Goal: Communication & Community: Answer question/provide support

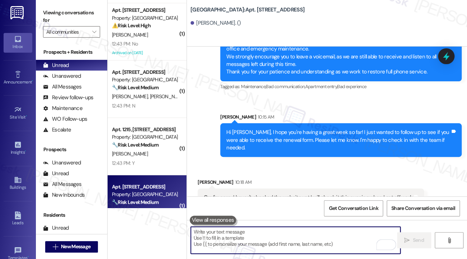
scroll to position [78, 0]
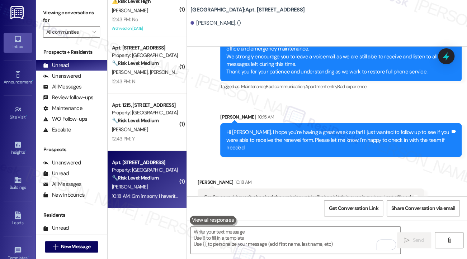
click at [235, 194] on div "Gm I'm sorry I haven't checked the website yet I will check it this evening whe…" at bounding box center [308, 198] width 209 height 8
click at [234, 194] on div "Gm I'm sorry I haven't checked the website yet I will check it this evening whe…" at bounding box center [308, 198] width 209 height 8
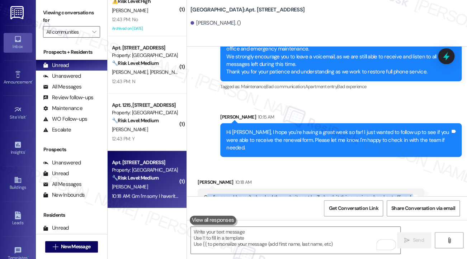
click at [234, 194] on div "Gm I'm sorry I haven't checked the website yet I will check it this evening whe…" at bounding box center [308, 198] width 209 height 8
click at [282, 194] on div "Gm I'm sorry I haven't checked the website yet I will check it this evening whe…" at bounding box center [308, 198] width 209 height 8
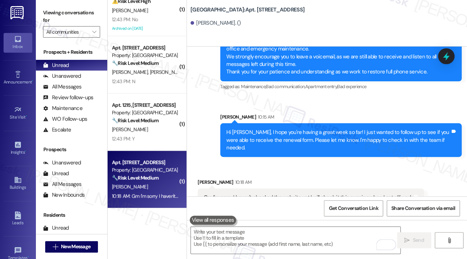
click at [308, 129] on div "Hi [PERSON_NAME], I hope you're having a great week so far! I just wanted to fo…" at bounding box center [338, 140] width 224 height 23
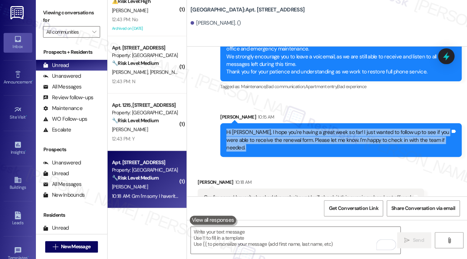
click at [308, 129] on div "Hi [PERSON_NAME], I hope you're having a great week so far! I just wanted to fo…" at bounding box center [338, 140] width 224 height 23
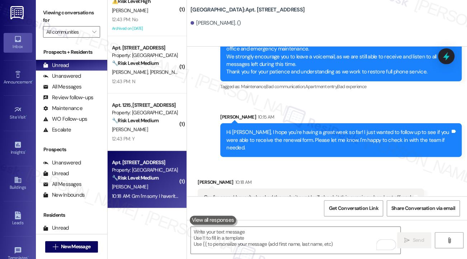
click at [262, 194] on div "Gm I'm sorry I haven't checked the website yet I will check it this evening whe…" at bounding box center [308, 198] width 209 height 8
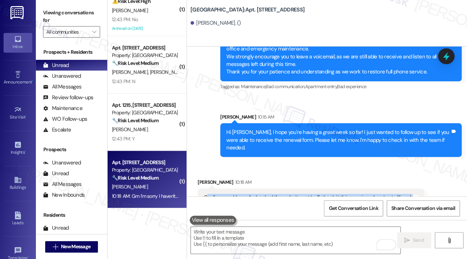
click at [261, 194] on div "Gm I'm sorry I haven't checked the website yet I will check it this evening whe…" at bounding box center [308, 198] width 209 height 8
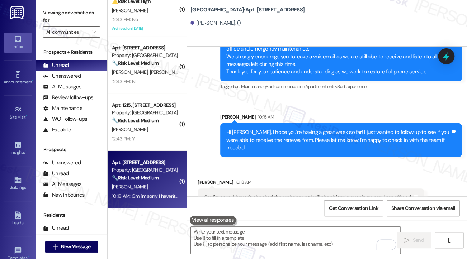
click at [332, 129] on div "Hi [PERSON_NAME], I hope you're having a great week so far! I just wanted to fo…" at bounding box center [338, 140] width 224 height 23
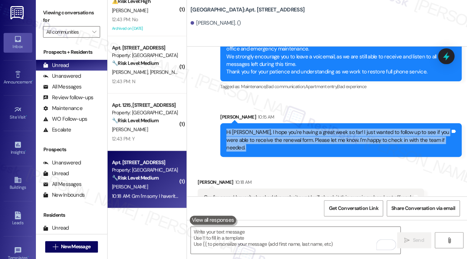
drag, startPoint x: 332, startPoint y: 129, endPoint x: 321, endPoint y: 135, distance: 12.7
click at [332, 129] on div "Hi [PERSON_NAME], I hope you're having a great week so far! I just wanted to fo…" at bounding box center [338, 140] width 224 height 23
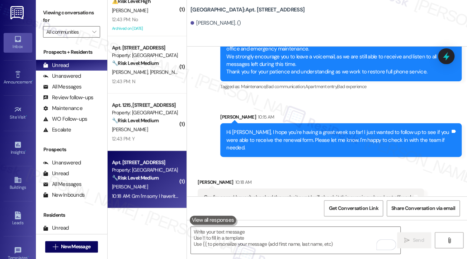
click at [246, 194] on div "Gm I'm sorry I haven't checked the website yet I will check it this evening whe…" at bounding box center [308, 198] width 209 height 8
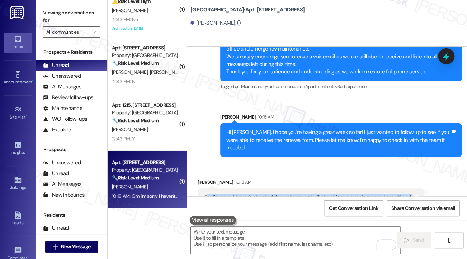
click at [246, 194] on div "Gm I'm sorry I haven't checked the website yet I will check it this evening whe…" at bounding box center [308, 198] width 209 height 8
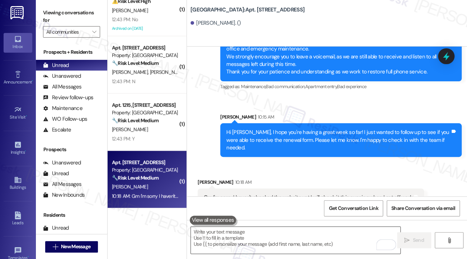
click at [270, 231] on textarea "To enrich screen reader interactions, please activate Accessibility in Grammarl…" at bounding box center [295, 240] width 209 height 27
click at [321, 194] on div "Gm I'm sorry I haven't checked the website yet I will check it this evening whe…" at bounding box center [308, 198] width 209 height 8
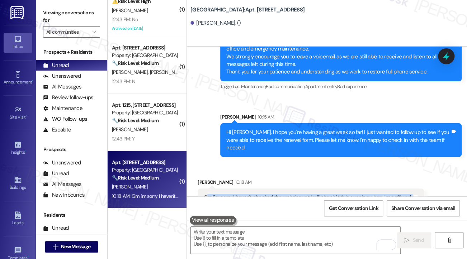
click at [321, 194] on div "Gm I'm sorry I haven't checked the website yet I will check it this evening whe…" at bounding box center [308, 198] width 209 height 8
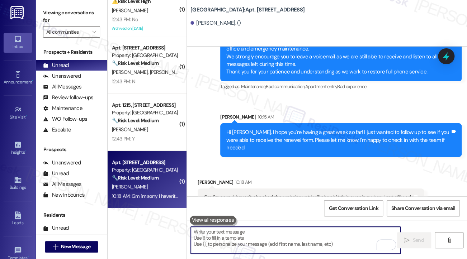
click at [286, 239] on textarea "To enrich screen reader interactions, please activate Accessibility in Grammarl…" at bounding box center [295, 240] width 209 height 27
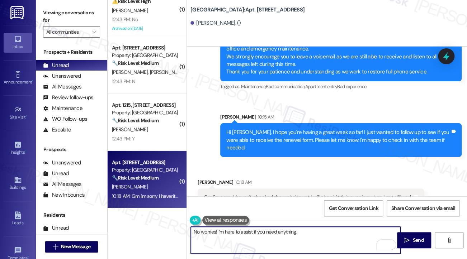
drag, startPoint x: 196, startPoint y: 232, endPoint x: 178, endPoint y: 232, distance: 17.9
click at [178, 232] on div "( 1 ) Apt. 715, [STREET_ADDRESS] Property: [GEOGRAPHIC_DATA] 🔧 Risk Level: Medi…" at bounding box center [287, 129] width 359 height 259
click at [361, 232] on textarea "Thanks for the update and no worries! I'm here to assist if you need anything." at bounding box center [295, 240] width 209 height 27
type textarea "Thanks for the update and no worries! I'm here to assist if you need anything."
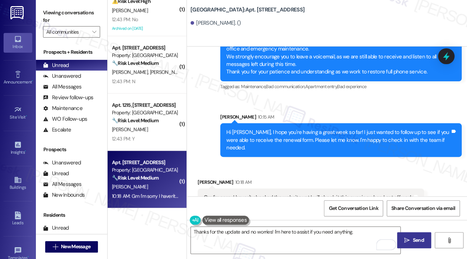
click at [410, 237] on span " Send" at bounding box center [413, 241] width 23 height 8
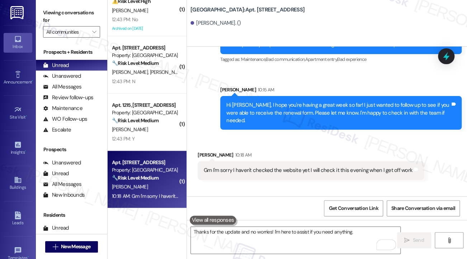
scroll to position [9605, 0]
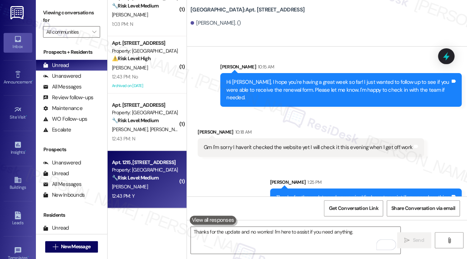
click at [143, 190] on div "[PERSON_NAME]" at bounding box center [145, 186] width 68 height 9
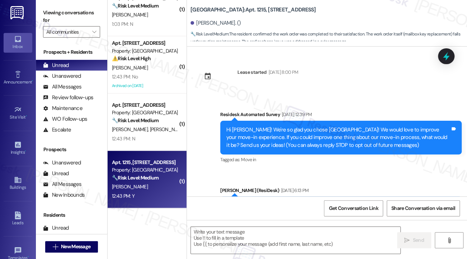
scroll to position [8464, 0]
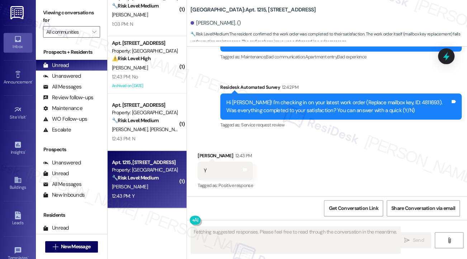
click at [265, 109] on div "Hi [PERSON_NAME]! I'm checking in on your latest work order (Replace mailbox ke…" at bounding box center [338, 106] width 224 height 15
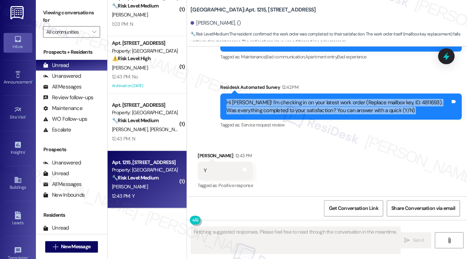
click at [265, 109] on div "Hi [PERSON_NAME]! I'm checking in on your latest work order (Replace mailbox ke…" at bounding box center [338, 106] width 224 height 15
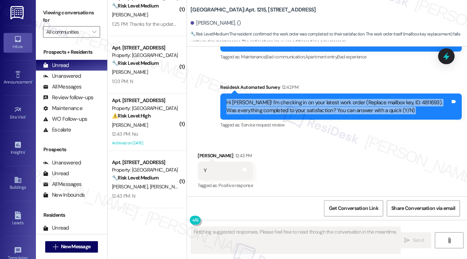
scroll to position [21, 0]
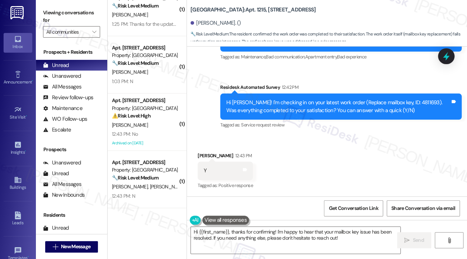
click at [46, 14] on label "Viewing conversations for" at bounding box center [71, 16] width 57 height 19
click at [259, 229] on textarea "Hi {{first_name}}, thanks for confirming! I'm happy to hear that your mailbox k…" at bounding box center [295, 240] width 209 height 27
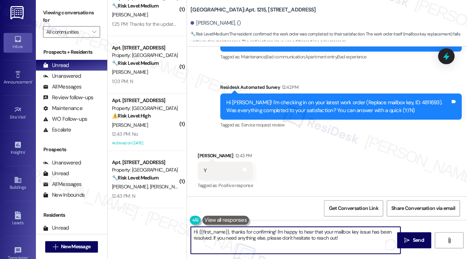
paste textarea "! I'm glad to hear that the latest work order was completed to your satisfactio…"
type textarea "Hi {{first_name}}! I'm glad to hear that the latest work order was completed to…"
click at [211, 153] on div "[PERSON_NAME] 12:43 PM" at bounding box center [224, 157] width 55 height 10
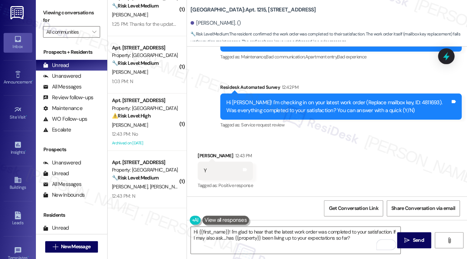
click at [302, 175] on div "Received via SMS [PERSON_NAME] 12:43 PM Y Tags and notes Tagged as: Positive re…" at bounding box center [327, 166] width 280 height 61
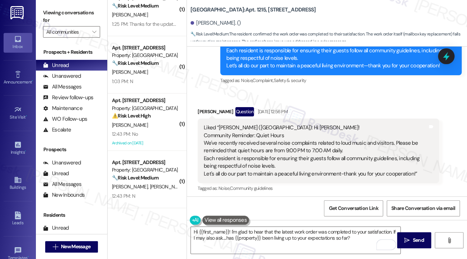
scroll to position [1142, 0]
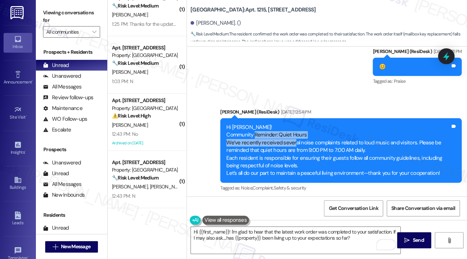
drag, startPoint x: 254, startPoint y: 140, endPoint x: 301, endPoint y: 152, distance: 48.3
click at [295, 152] on div "Hi [PERSON_NAME]! Community Reminder: Quiet Hours We’ve recently received sever…" at bounding box center [338, 151] width 224 height 54
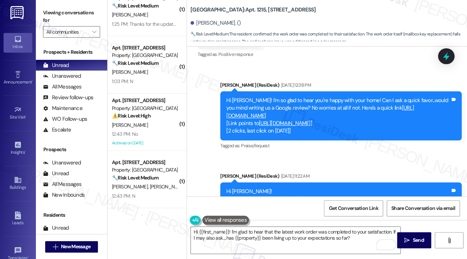
scroll to position [819, 0]
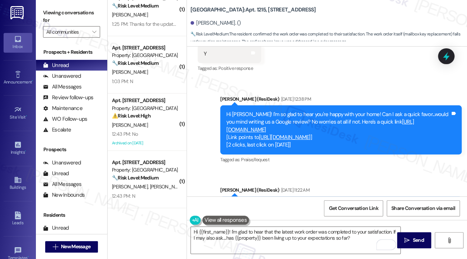
click at [271, 129] on link "[URL][DOMAIN_NAME]" at bounding box center [319, 125] width 187 height 15
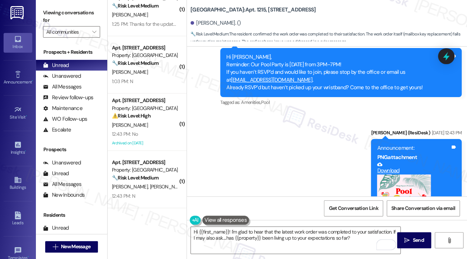
scroll to position [1966, 0]
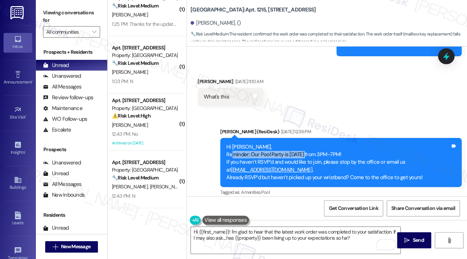
drag, startPoint x: 231, startPoint y: 162, endPoint x: 303, endPoint y: 161, distance: 72.0
click at [302, 161] on div "Hi [PERSON_NAME], Reminder: Our Pool Party is [DATE] from 3PM–7PM! If you haven…" at bounding box center [338, 162] width 224 height 38
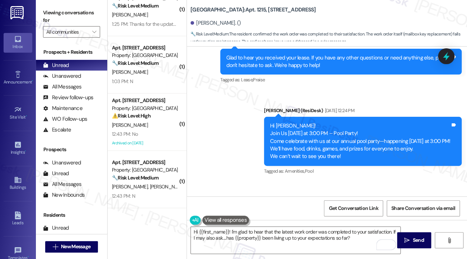
scroll to position [2934, 0]
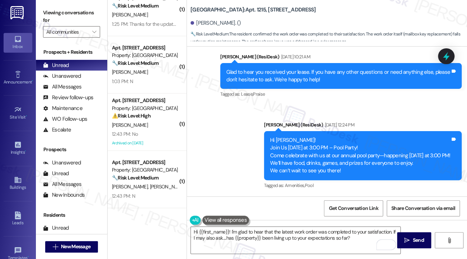
click at [316, 73] on div "Glad to hear you received your lease. If you have any other questions or need a…" at bounding box center [340, 76] width 241 height 26
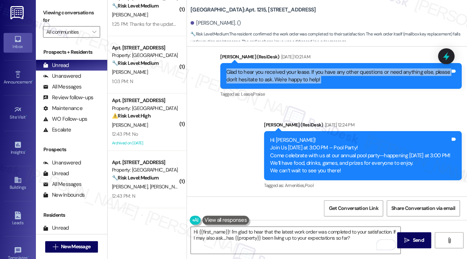
click at [316, 73] on div "Glad to hear you received your lease. If you have any other questions or need a…" at bounding box center [340, 76] width 241 height 26
click at [317, 80] on div "Glad to hear you received your lease. If you have any other questions or need a…" at bounding box center [338, 75] width 224 height 15
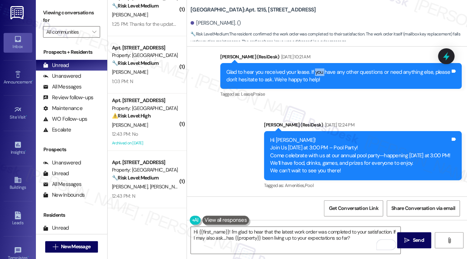
click at [317, 80] on div "Glad to hear you received your lease. If you have any other questions or need a…" at bounding box center [338, 75] width 224 height 15
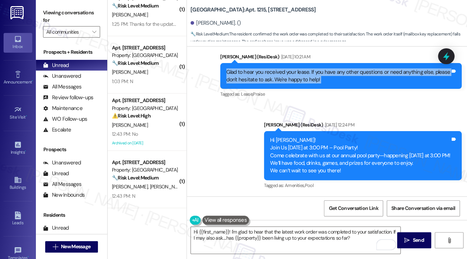
click at [317, 80] on div "Glad to hear you received your lease. If you have any other questions or need a…" at bounding box center [338, 75] width 224 height 15
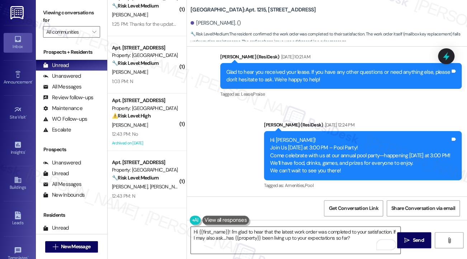
click at [356, 242] on textarea "Hi {{first_name}}! I'm glad to hear that the latest work order was completed to…" at bounding box center [295, 240] width 209 height 27
click at [397, 235] on button " Send" at bounding box center [414, 240] width 34 height 16
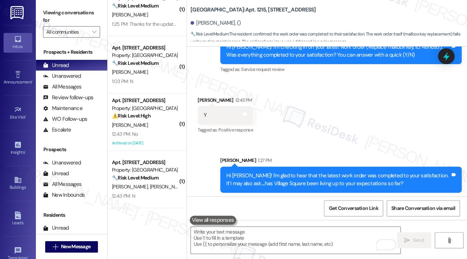
scroll to position [8521, 0]
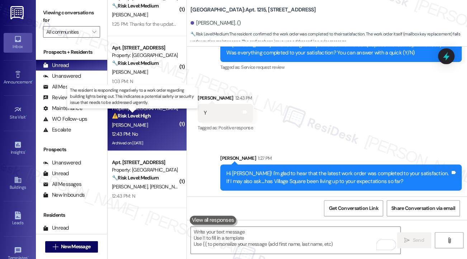
click at [149, 119] on strong "⚠️ Risk Level: High" at bounding box center [131, 116] width 39 height 6
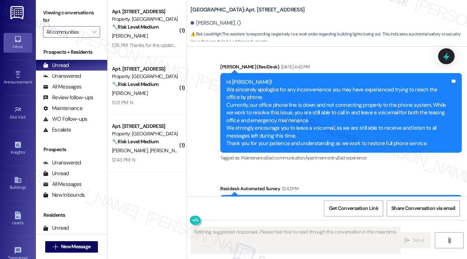
scroll to position [16404, 0]
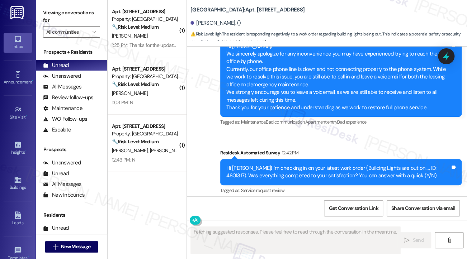
click at [286, 165] on div "Hi [PERSON_NAME]! I'm checking in on your latest work order (Building Lights ar…" at bounding box center [338, 172] width 224 height 15
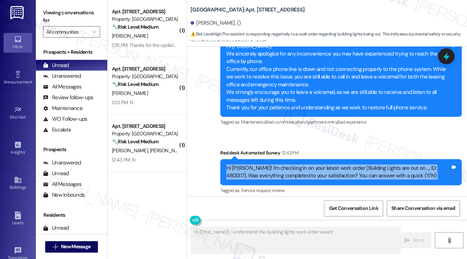
click at [286, 165] on div "Hi [PERSON_NAME]! I'm checking in on your latest work order (Building Lights ar…" at bounding box center [338, 172] width 224 height 15
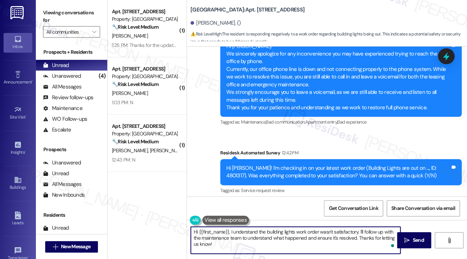
drag, startPoint x: 259, startPoint y: 251, endPoint x: 338, endPoint y: 228, distance: 81.6
click at [338, 228] on textarea "Hi {{first_name}}, I understand the building lights work order wasn't satisfact…" at bounding box center [295, 240] width 209 height 27
click at [278, 243] on textarea "Hi {{first_name}}, I understand the building lights work order wasn't satisfact…" at bounding box center [295, 240] width 209 height 27
drag, startPoint x: 294, startPoint y: 243, endPoint x: 359, endPoint y: 228, distance: 67.0
click at [359, 228] on textarea "Hi {{first_name}}, I understand the building lights work order wasn't satisfact…" at bounding box center [295, 240] width 209 height 27
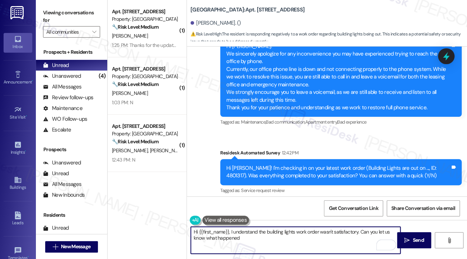
type textarea "Hi {{first_name}}, I understand the building lights work order wasn't satisfact…"
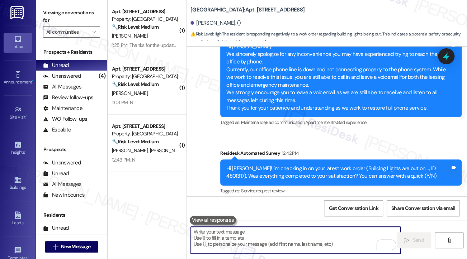
scroll to position [16461, 0]
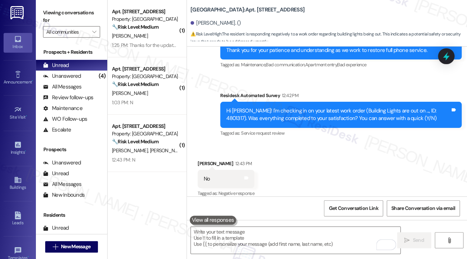
click at [138, 158] on div "12:43 PM: N 12:43 PM: N" at bounding box center [145, 160] width 68 height 9
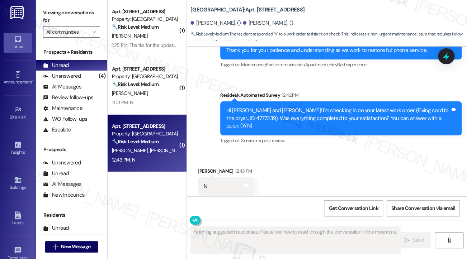
scroll to position [787, 0]
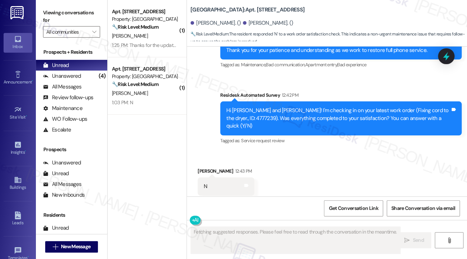
click at [328, 112] on div "Hi [PERSON_NAME] and [PERSON_NAME]! I'm checking in on your latest work order (…" at bounding box center [338, 118] width 224 height 23
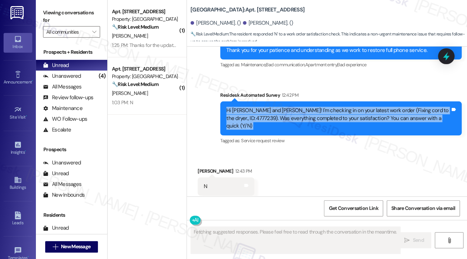
click at [328, 112] on div "Hi [PERSON_NAME] and [PERSON_NAME]! I'm checking in on your latest work order (…" at bounding box center [338, 118] width 224 height 23
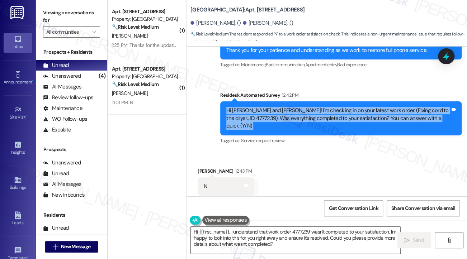
click at [248, 228] on textarea "Hi {{first_name}}, I understand that work order 4777239 wasn't completed to you…" at bounding box center [295, 240] width 209 height 27
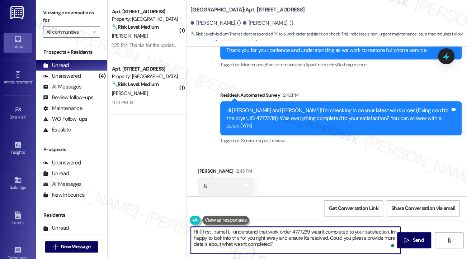
drag, startPoint x: 298, startPoint y: 243, endPoint x: 259, endPoint y: 234, distance: 39.5
click at [259, 234] on textarea "Hi {{first_name}}, I understand that work order 4777239 wasn't completed to you…" at bounding box center [295, 240] width 209 height 27
click at [298, 244] on textarea "Hi {{first_name}}, I understand that work order 4777239 wasn't completed to you…" at bounding box center [295, 240] width 209 height 27
click at [326, 238] on textarea "Hi {{first_name}}, I understand that work order 4777239 wasn't completed to you…" at bounding box center [295, 240] width 209 height 27
drag, startPoint x: 345, startPoint y: 238, endPoint x: 390, endPoint y: 228, distance: 45.9
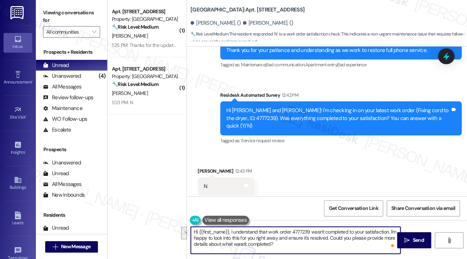
click at [390, 228] on textarea "Hi {{first_name}}, I understand that work order 4777239 wasn't completed to you…" at bounding box center [295, 240] width 209 height 27
click at [236, 240] on textarea "Hi {{first_name}}, I understand that work order 4777239 wasn't completed to you…" at bounding box center [295, 240] width 209 height 27
click at [261, 236] on textarea "Hi {{first_name}}, I understand that work order 4777239 wasn't completed to you…" at bounding box center [295, 240] width 209 height 27
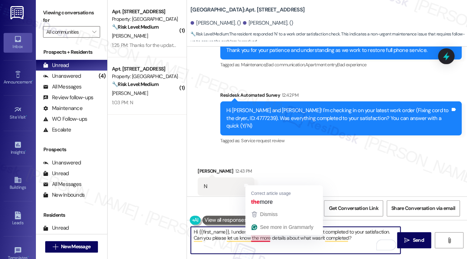
click at [261, 236] on textarea "Hi {{first_name}}, I understand that work order 4777239 wasn't completed to you…" at bounding box center [295, 240] width 209 height 27
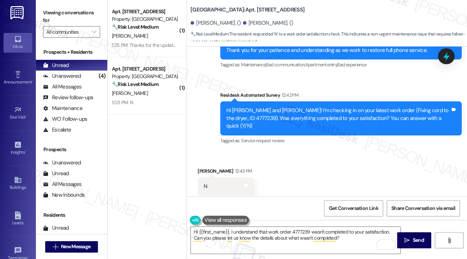
click at [205, 167] on div "[PERSON_NAME] 12:43 PM" at bounding box center [225, 172] width 57 height 10
copy div "Taliyah"
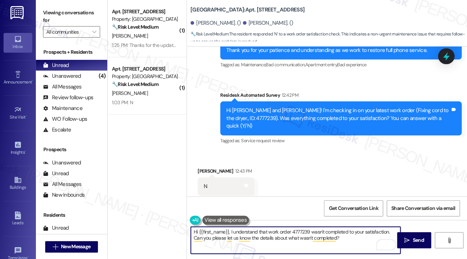
drag, startPoint x: 199, startPoint y: 232, endPoint x: 229, endPoint y: 230, distance: 29.8
click at [229, 230] on textarea "Hi {{first_name}}, I understand that work order 4777239 wasn't completed to you…" at bounding box center [295, 240] width 209 height 27
paste textarea "Taliyah"
type textarea "Hi [PERSON_NAME], I understand that work order 4777239 wasn't completed to your…"
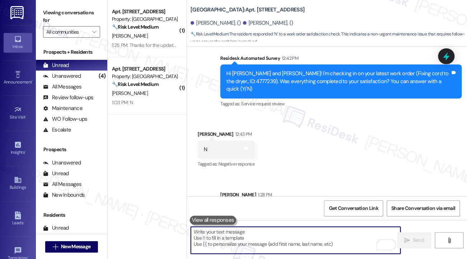
scroll to position [845, 0]
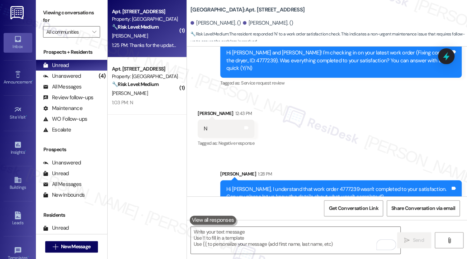
click at [158, 37] on div "[PERSON_NAME]" at bounding box center [145, 36] width 68 height 9
type textarea "Fetching suggested responses. Please feel free to read through the conversation…"
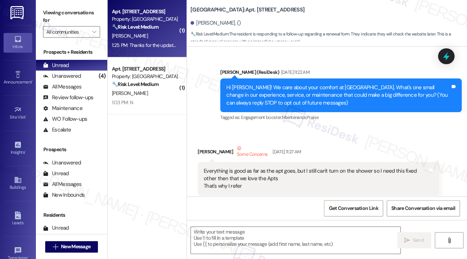
type textarea "Fetching suggested responses. Please feel free to read through the conversation…"
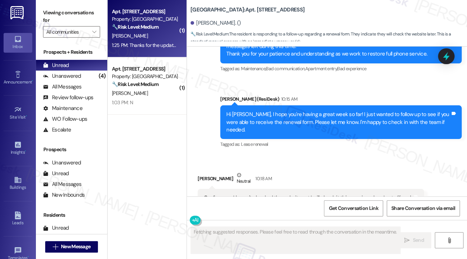
scroll to position [9634, 0]
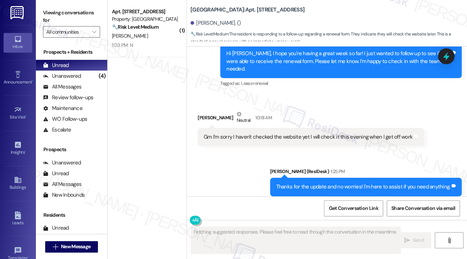
click at [288, 133] on div "Gm I'm sorry I haven't checked the website yet I will check it this evening whe…" at bounding box center [308, 137] width 209 height 8
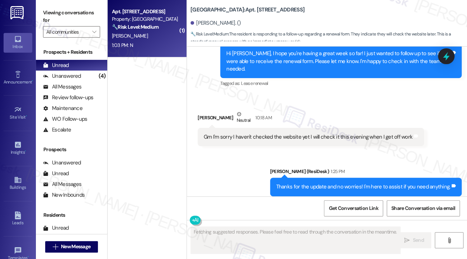
click at [162, 49] on div "1:03 PM: N 1:03 PM: N" at bounding box center [145, 45] width 68 height 9
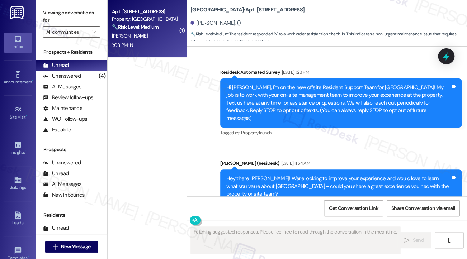
scroll to position [6970, 0]
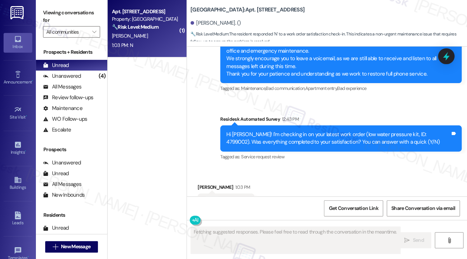
click at [267, 131] on div "Hi [PERSON_NAME]! I'm checking in on your latest work order (low water pressure…" at bounding box center [338, 138] width 224 height 15
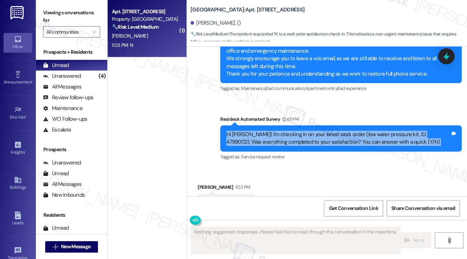
click at [267, 131] on div "Hi [PERSON_NAME]! I'm checking in on your latest work order (low water pressure…" at bounding box center [338, 138] width 224 height 15
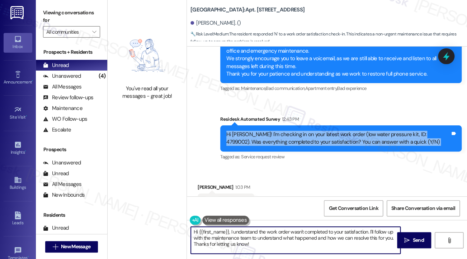
click at [241, 240] on textarea "Hi {{first_name}}, I understand the work order wasn't completed to your satisfa…" at bounding box center [295, 240] width 209 height 27
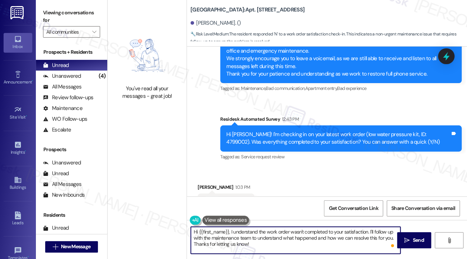
drag, startPoint x: 284, startPoint y: 246, endPoint x: 369, endPoint y: 224, distance: 88.1
click at [369, 224] on div "Hi {{first_name}}, I understand the work order wasn't completed to your satisfa…" at bounding box center [327, 247] width 280 height 54
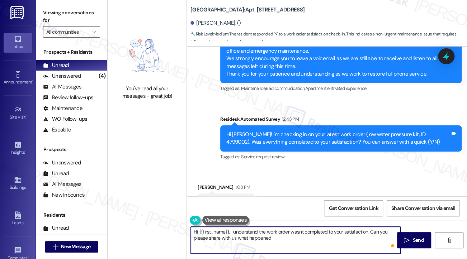
type textarea "Hi {{first_name}}, I understand the work order wasn't completed to your satisfa…"
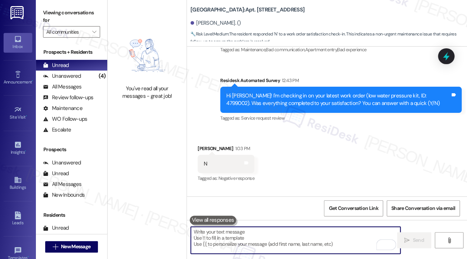
scroll to position [7028, 0]
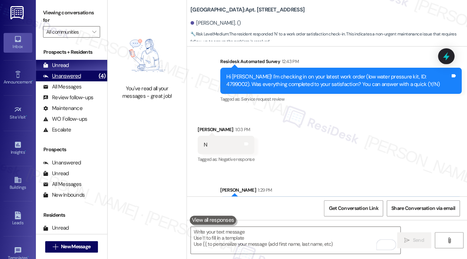
click at [70, 73] on div "Unanswered" at bounding box center [62, 76] width 38 height 8
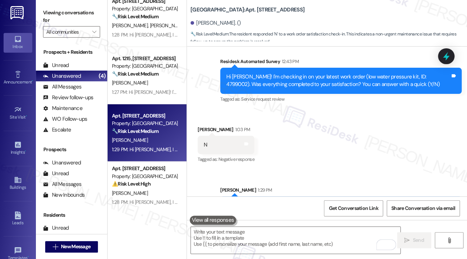
scroll to position [21, 0]
